Goal: Task Accomplishment & Management: Use online tool/utility

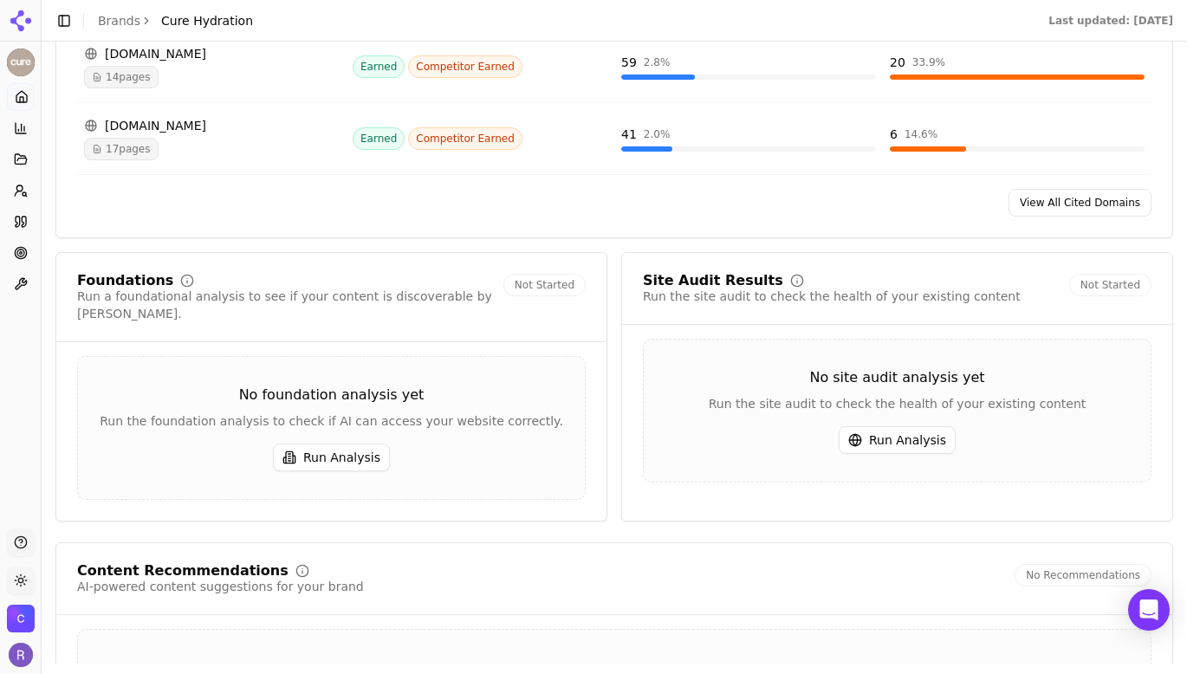
scroll to position [2200, 0]
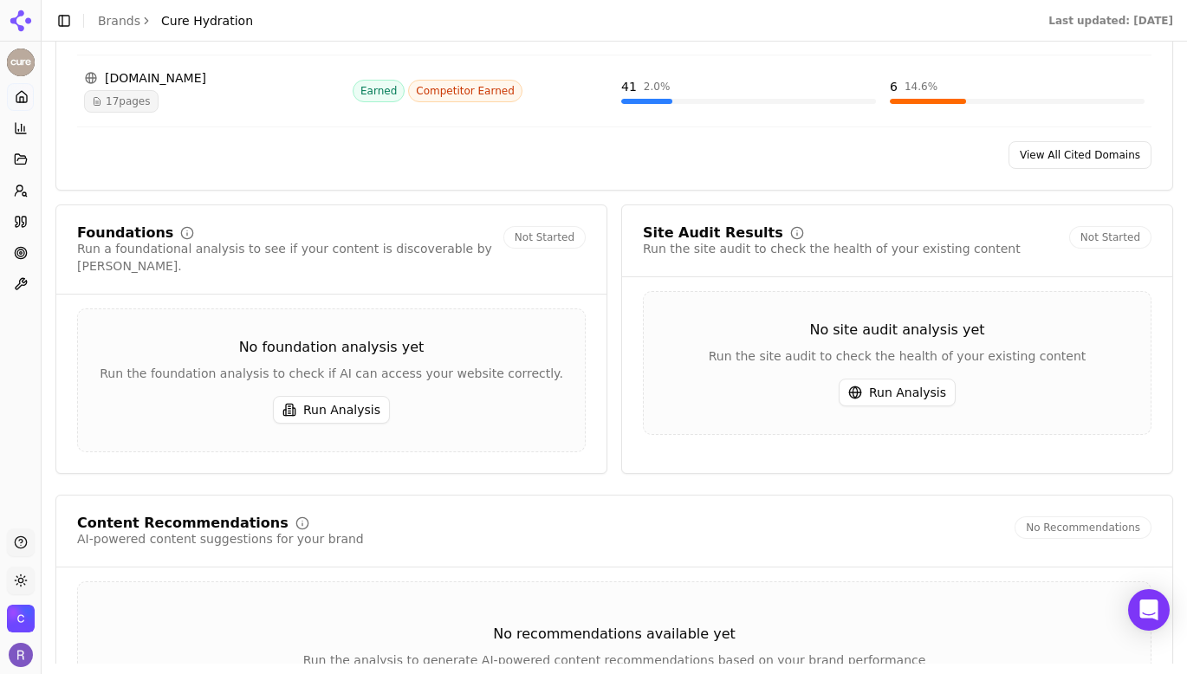
click at [329, 401] on button "Run Analysis" at bounding box center [331, 410] width 117 height 28
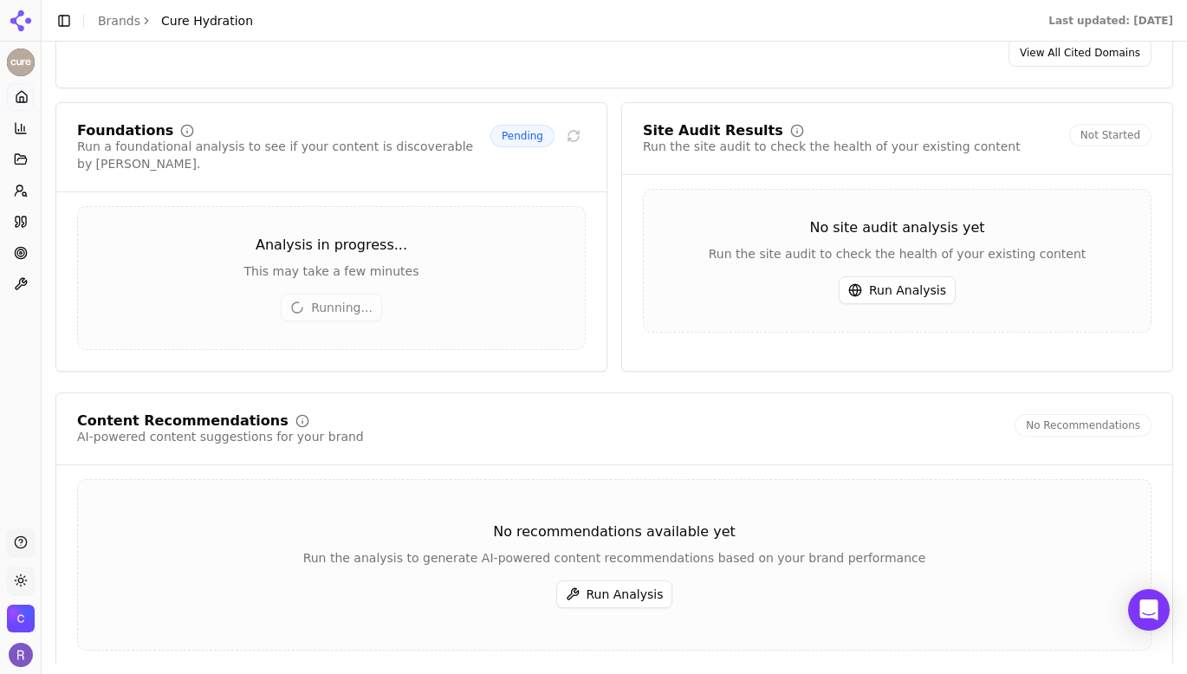
scroll to position [2308, 0]
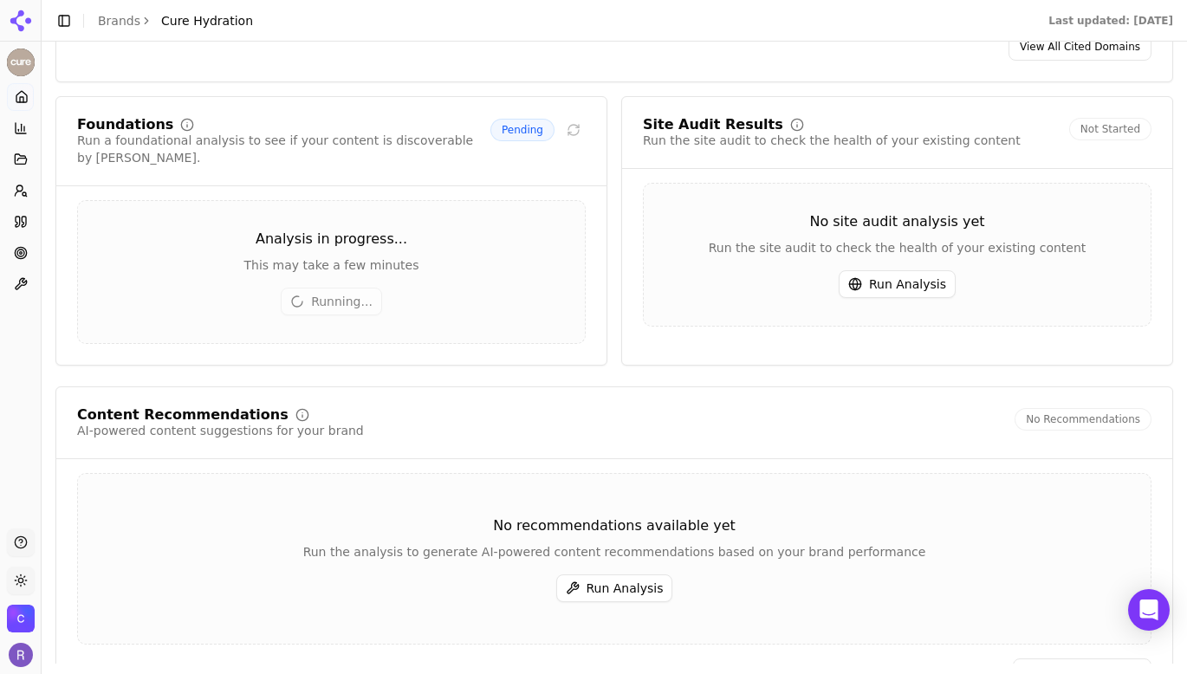
click at [901, 291] on button "Run Analysis" at bounding box center [897, 284] width 117 height 28
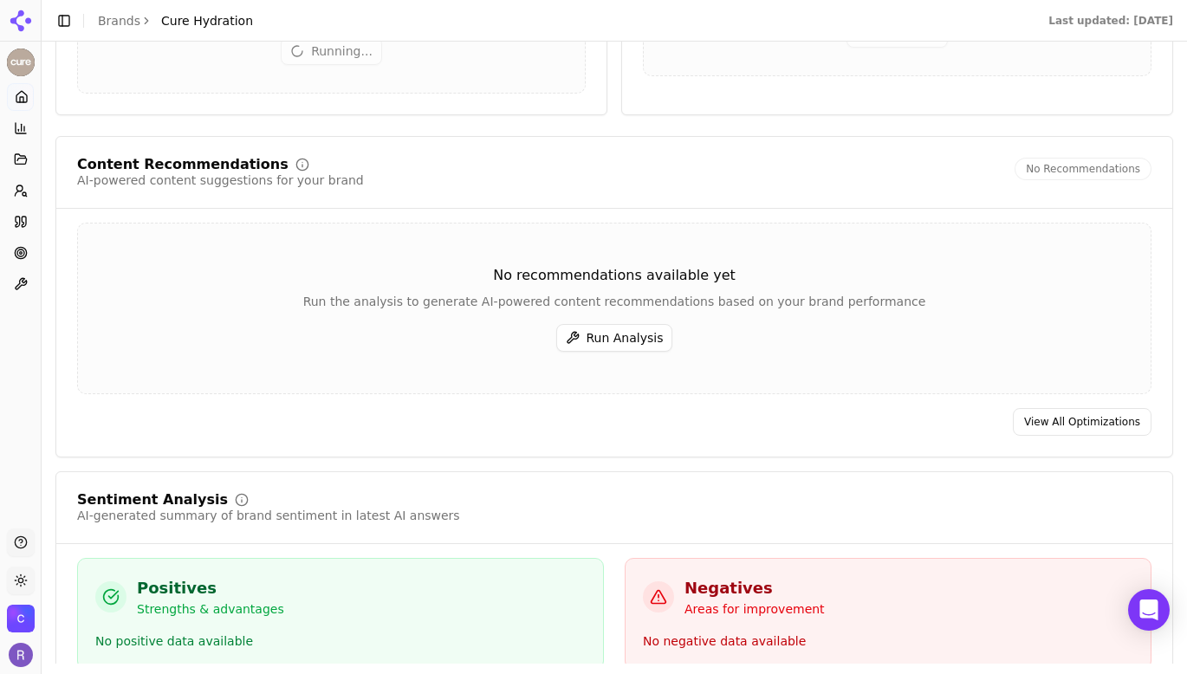
scroll to position [2570, 0]
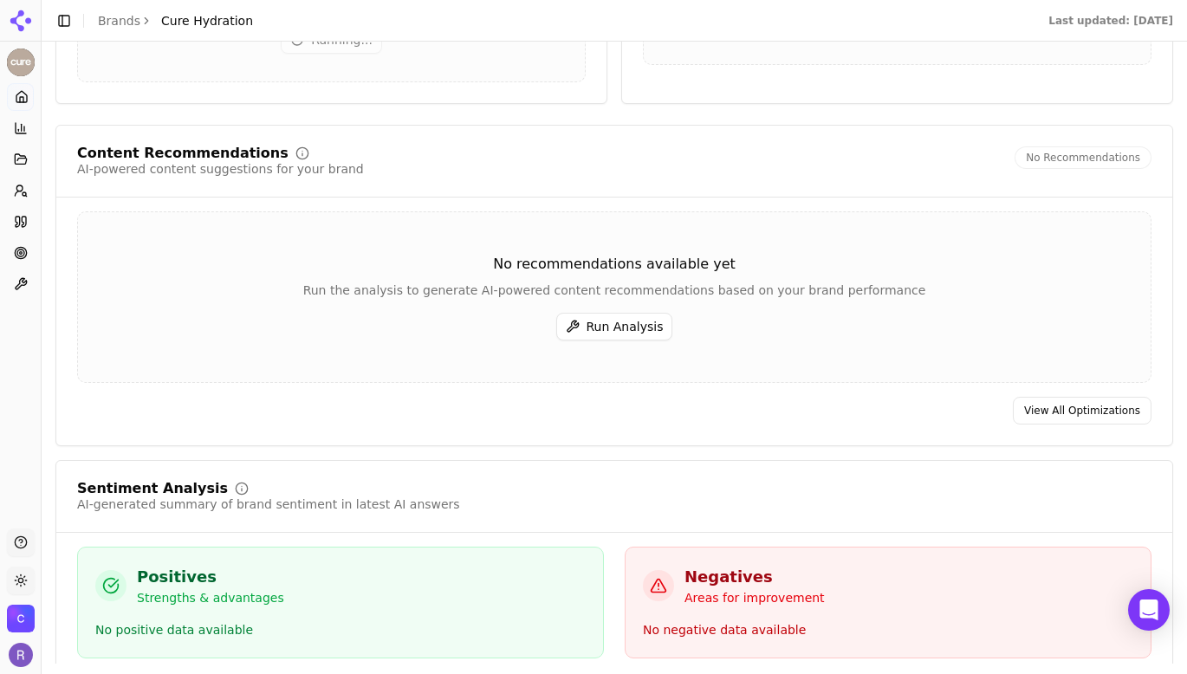
click at [630, 316] on button "Run Analysis" at bounding box center [614, 327] width 117 height 28
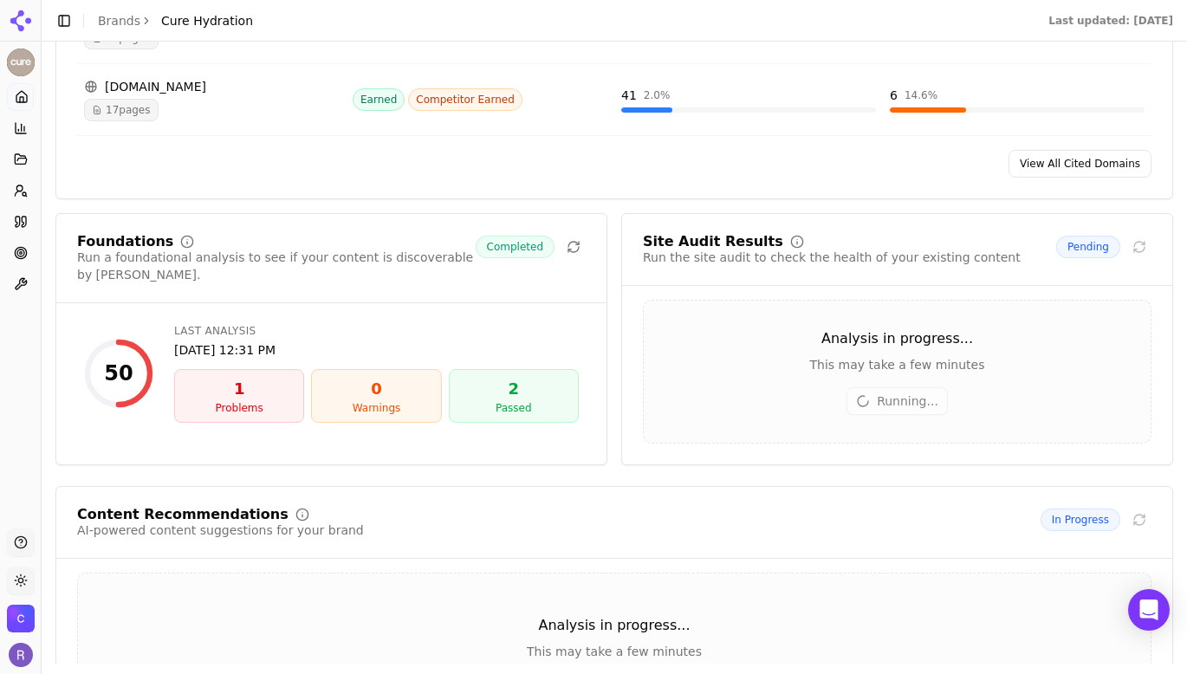
scroll to position [2194, 0]
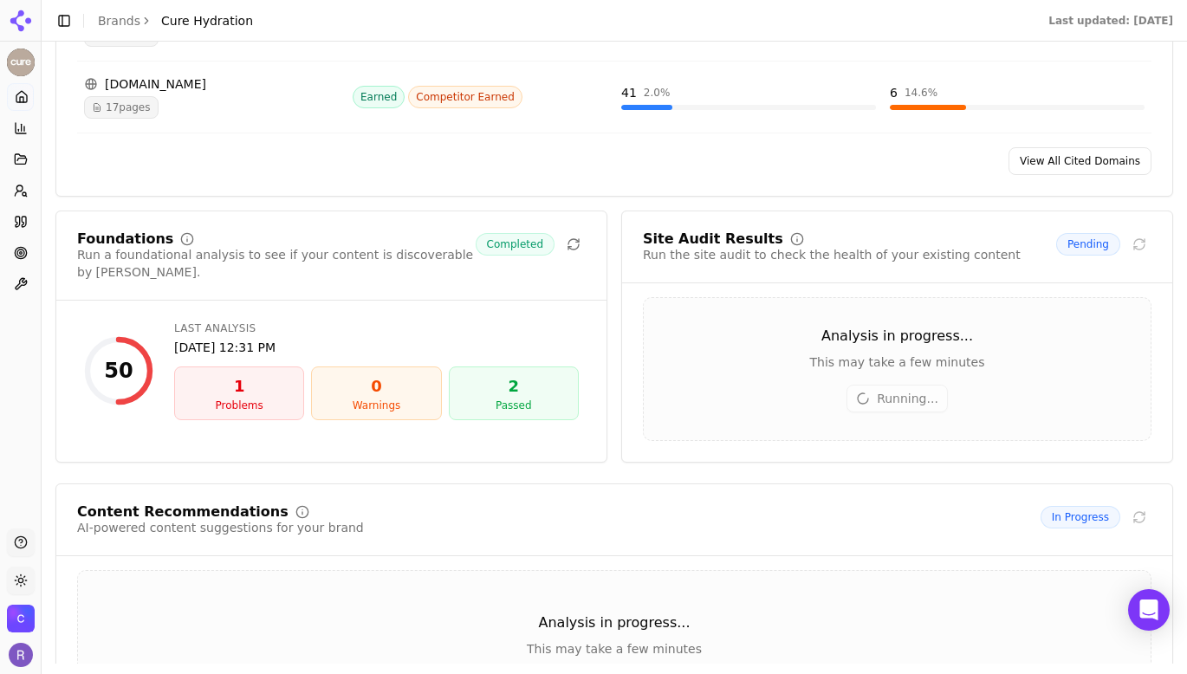
click at [255, 374] on div "1" at bounding box center [239, 386] width 114 height 24
click at [132, 357] on div "50" at bounding box center [118, 371] width 29 height 28
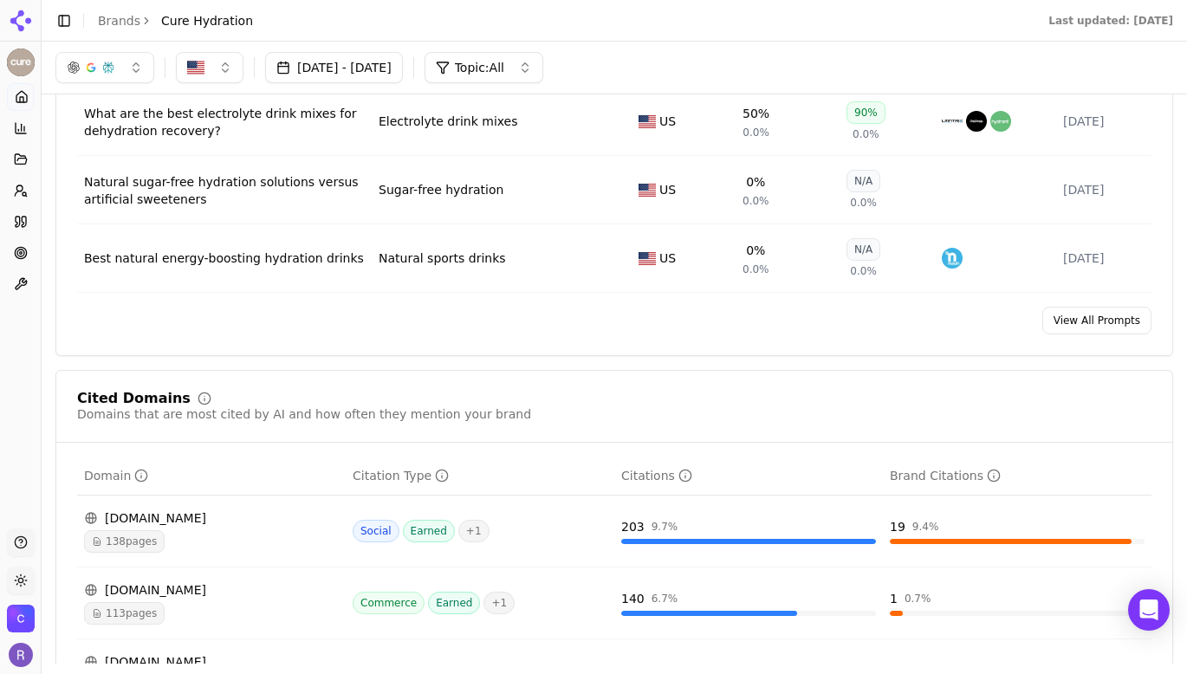
scroll to position [1141, 0]
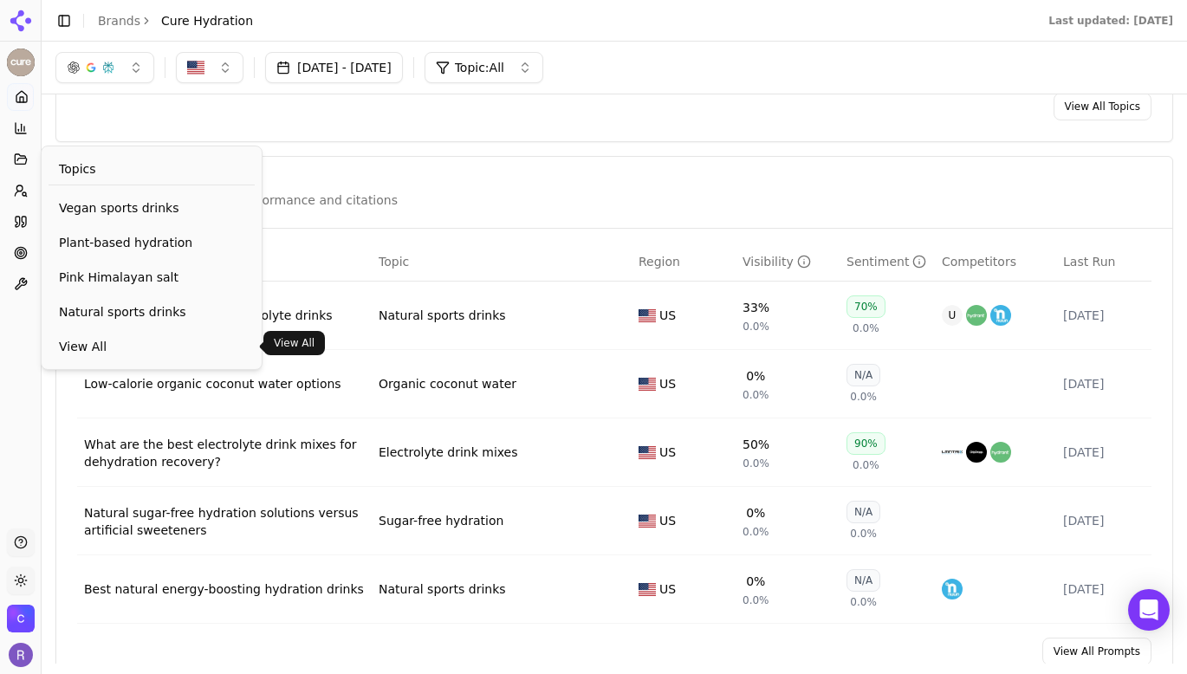
click at [73, 354] on span "View All" at bounding box center [151, 346] width 185 height 17
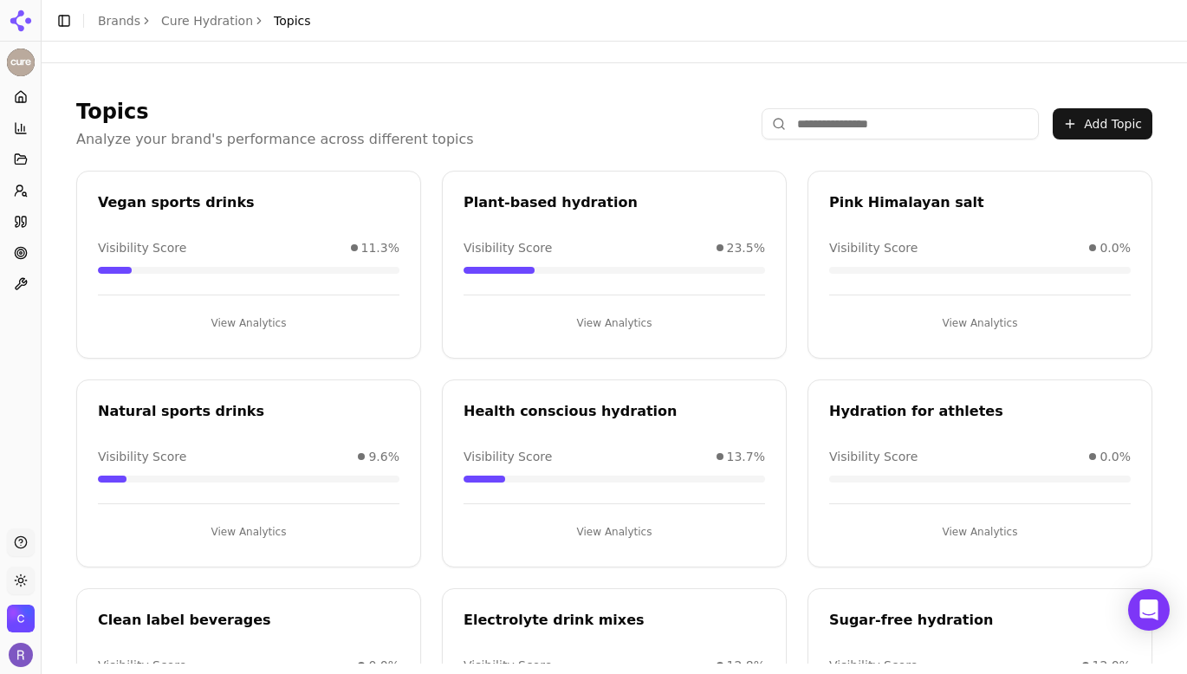
click at [887, 130] on input at bounding box center [900, 123] width 277 height 31
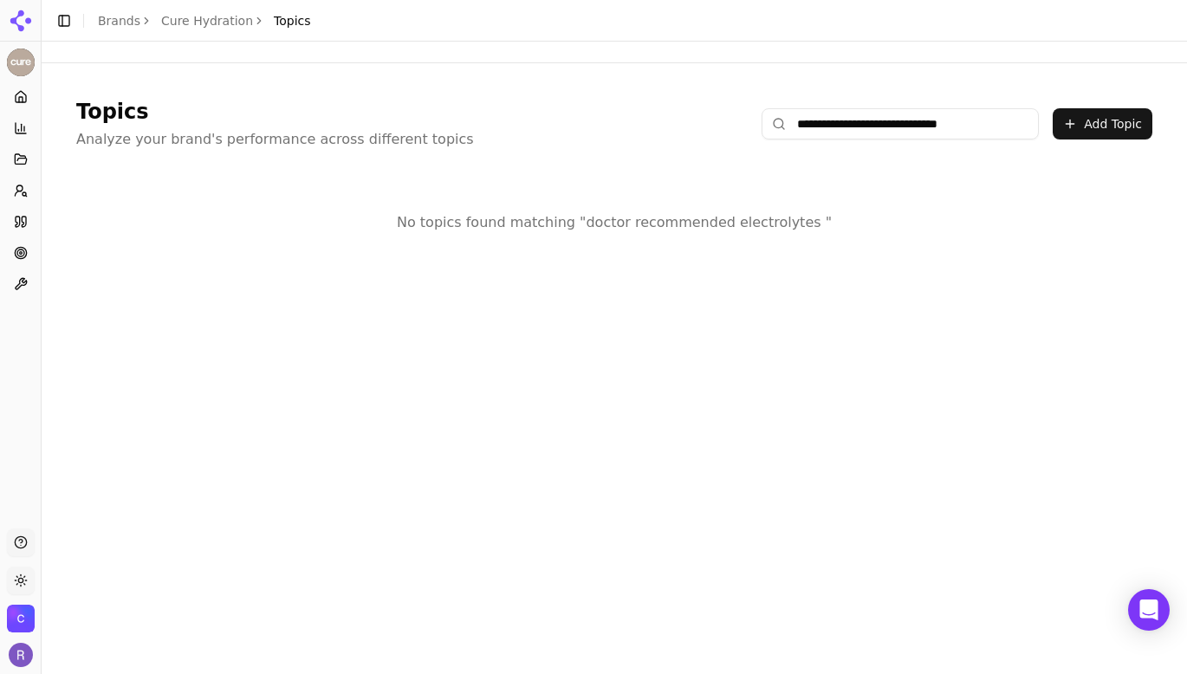
click at [1127, 127] on button "Add Topic" at bounding box center [1103, 123] width 100 height 31
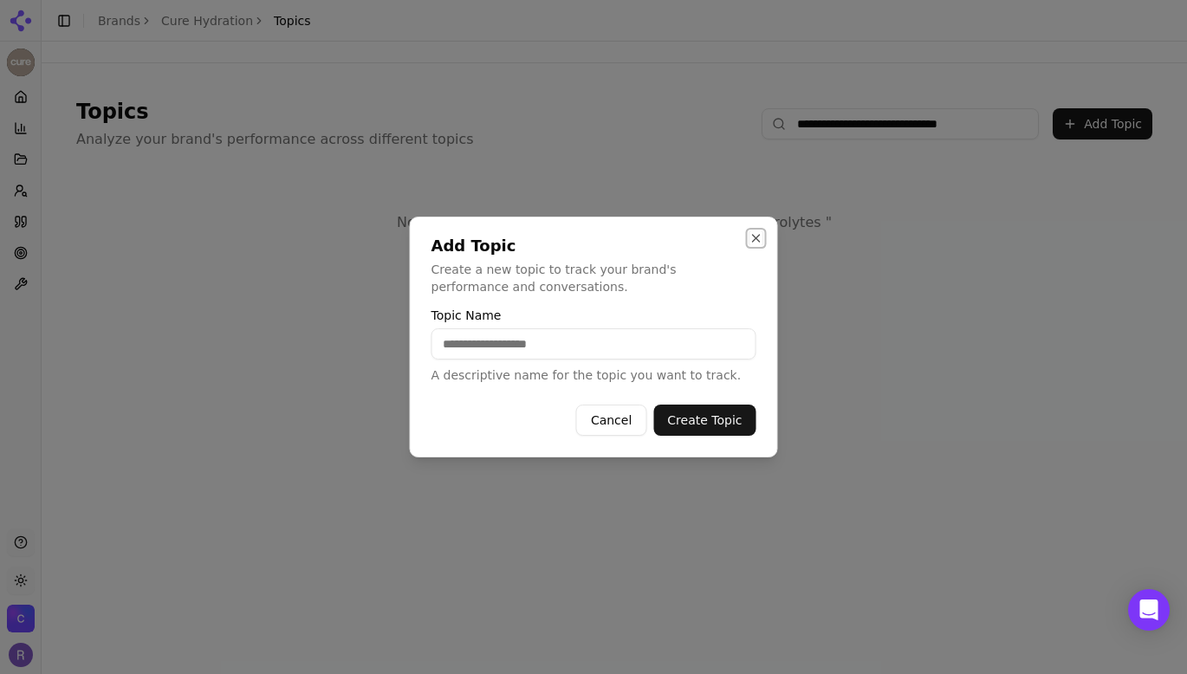
click at [758, 237] on button "Close" at bounding box center [757, 238] width 14 height 14
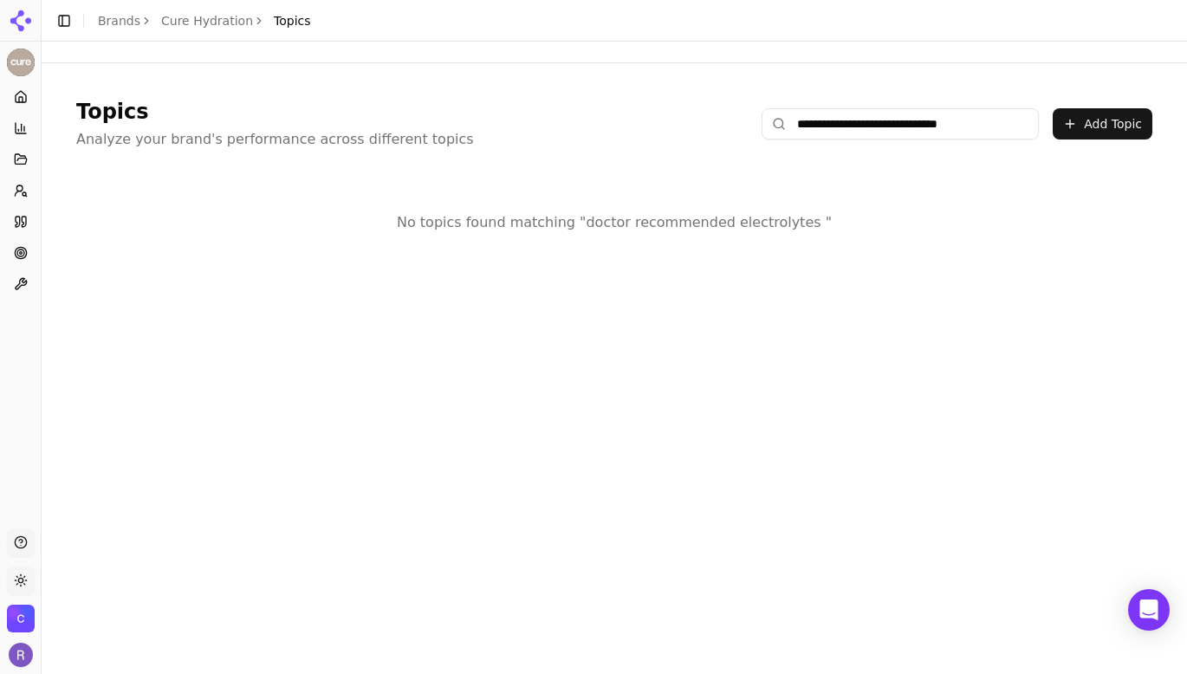
click at [919, 125] on input "**********" at bounding box center [900, 123] width 277 height 31
click at [999, 122] on input "**********" at bounding box center [900, 123] width 277 height 31
click at [999, 125] on input "**********" at bounding box center [900, 123] width 277 height 31
type input "**********"
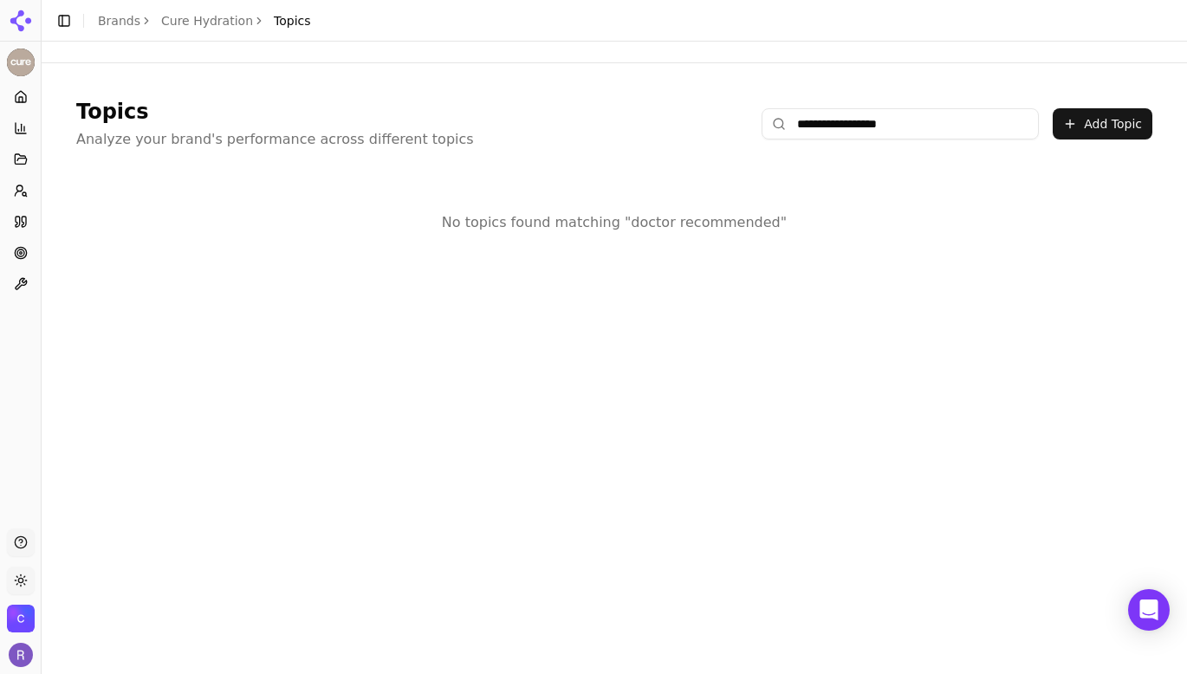
click at [835, 128] on input "**********" at bounding box center [900, 123] width 277 height 31
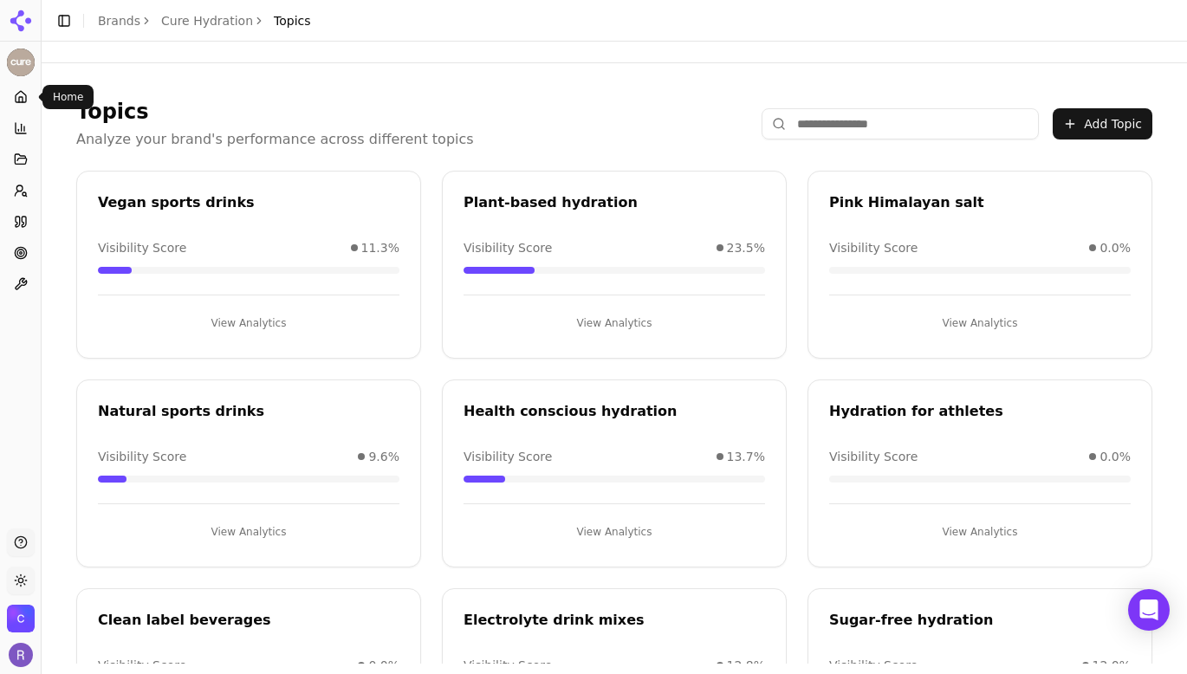
click at [21, 93] on icon at bounding box center [21, 97] width 14 height 14
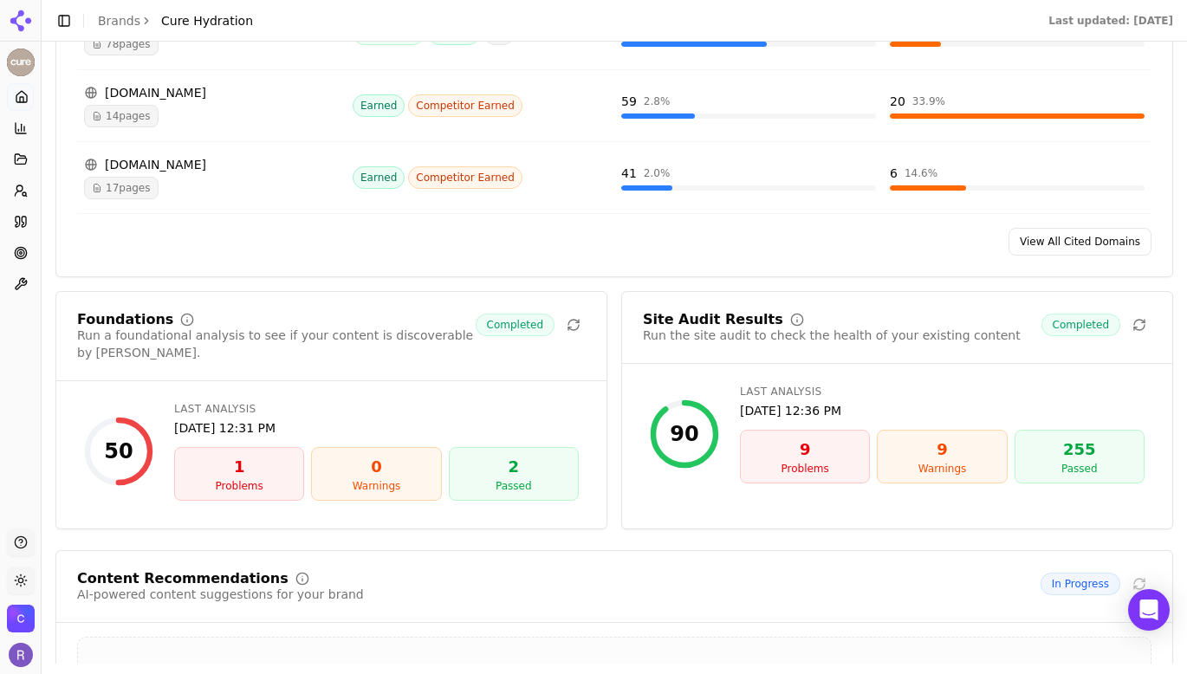
scroll to position [2137, 0]
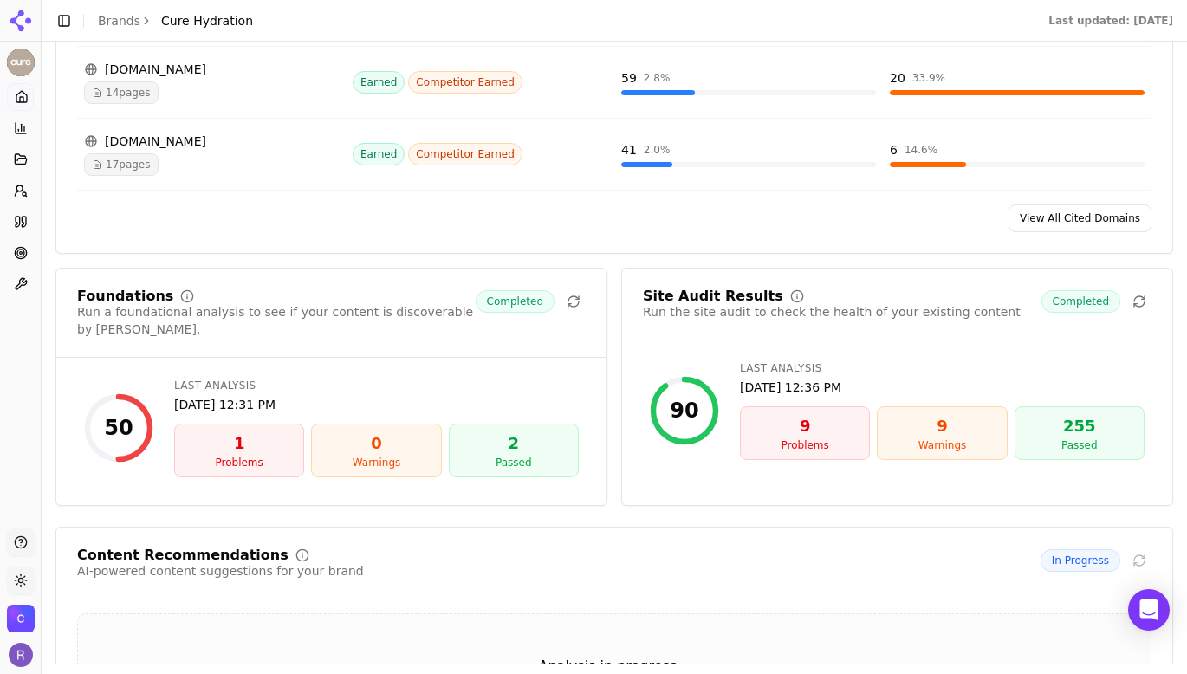
click at [248, 456] on div "Problems" at bounding box center [239, 463] width 114 height 14
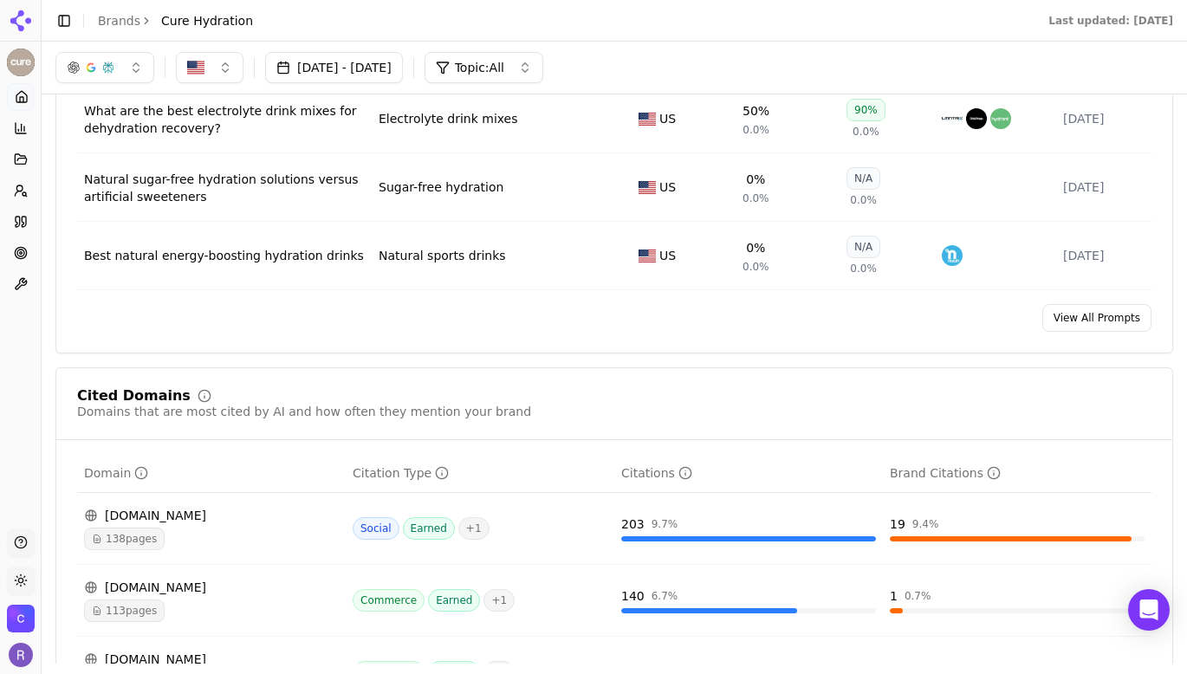
scroll to position [1193, 0]
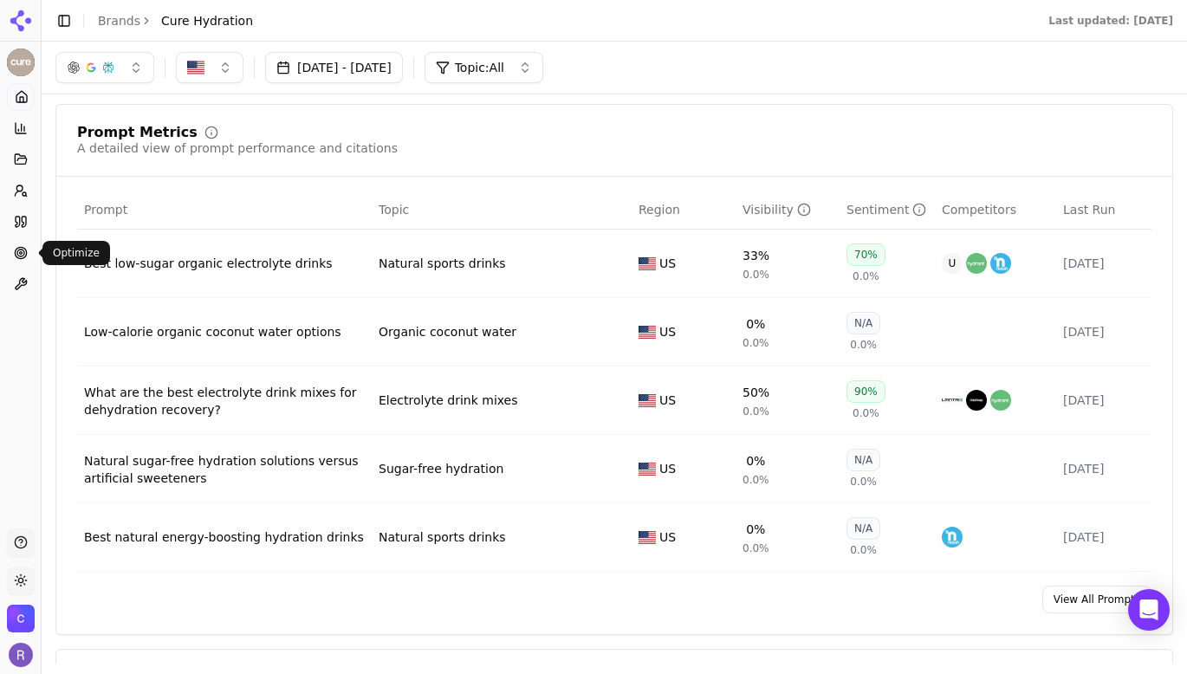
click at [20, 252] on circle at bounding box center [21, 253] width 3 height 3
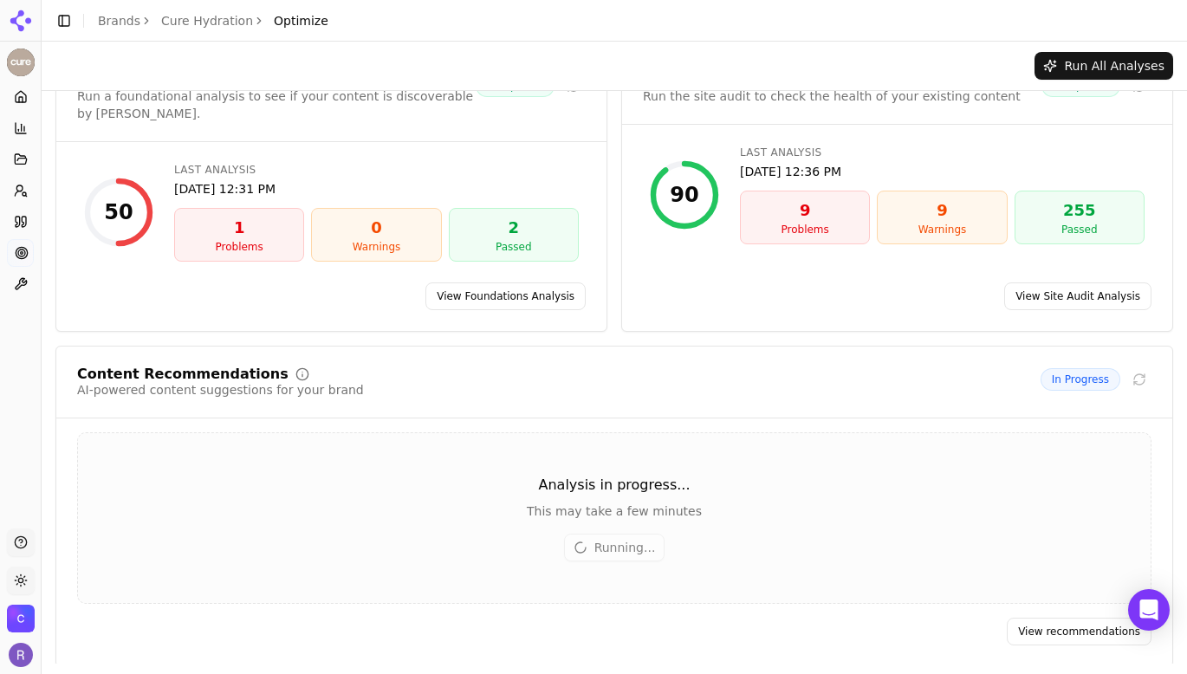
scroll to position [51, 0]
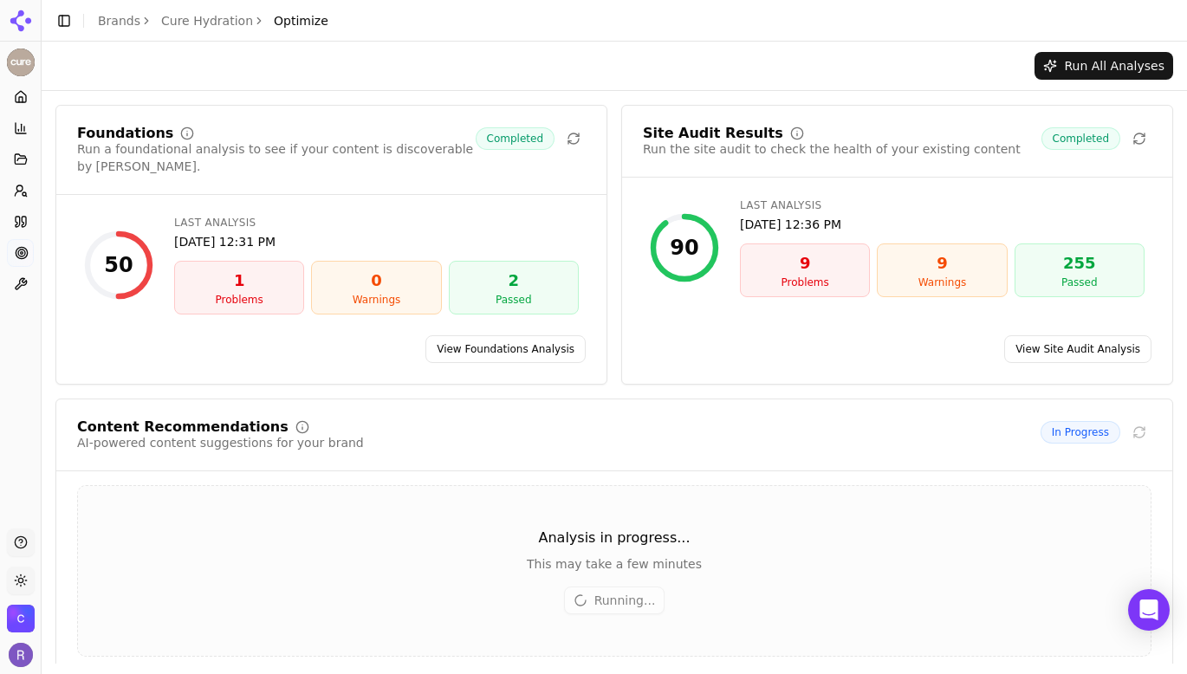
scroll to position [53, 0]
